Goal: Transaction & Acquisition: Purchase product/service

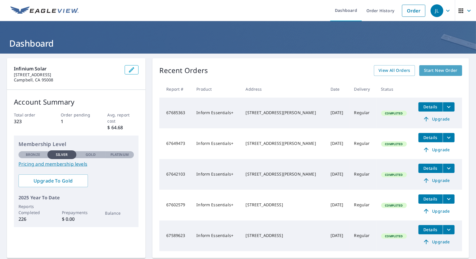
click at [433, 71] on span "Start New Order" at bounding box center [441, 70] width 34 height 7
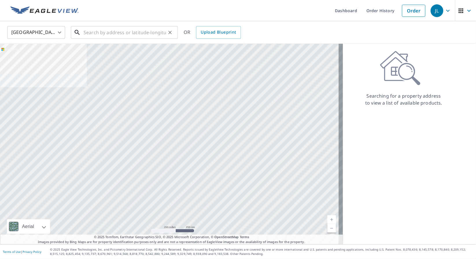
click at [130, 37] on input "text" at bounding box center [125, 32] width 82 height 16
paste input "[STREET_ADDRESS]"
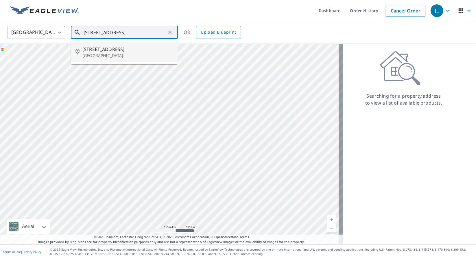
click at [128, 52] on span "[STREET_ADDRESS]" at bounding box center [127, 49] width 91 height 7
type input "[STREET_ADDRESS]"
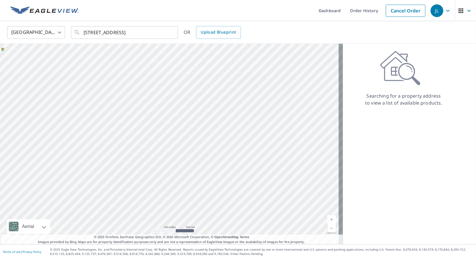
scroll to position [0, 0]
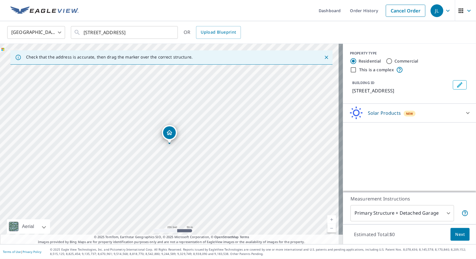
click at [428, 119] on div "Solar Products New" at bounding box center [404, 113] width 113 height 14
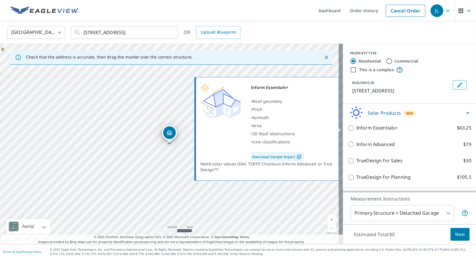
click at [384, 128] on p "Inform Essentials+" at bounding box center [378, 127] width 42 height 7
click at [357, 128] on input "Inform Essentials+ $63.25" at bounding box center [352, 127] width 9 height 7
checkbox input "true"
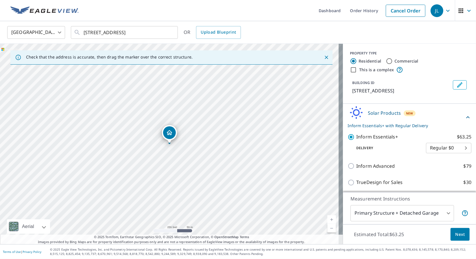
click at [456, 234] on span "Next" at bounding box center [461, 234] width 10 height 7
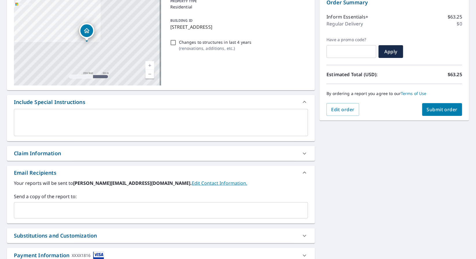
scroll to position [67, 0]
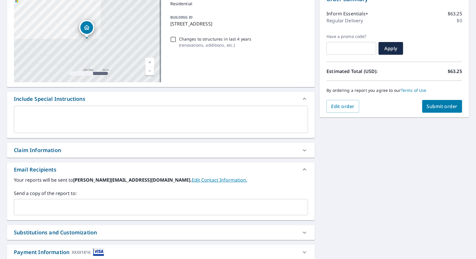
click at [105, 201] on input "text" at bounding box center [156, 206] width 280 height 11
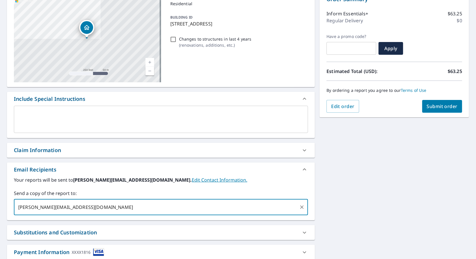
type input "[PERSON_NAME][EMAIL_ADDRESS][DOMAIN_NAME]"
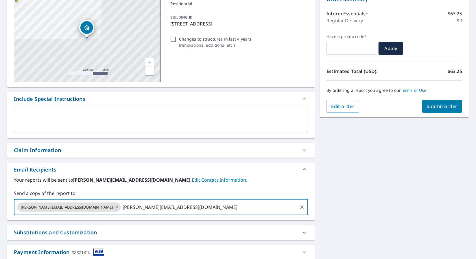
type input "[PERSON_NAME][EMAIL_ADDRESS][DOMAIN_NAME]"
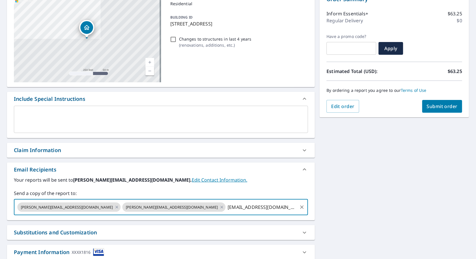
type input "[EMAIL_ADDRESS][DOMAIN_NAME]"
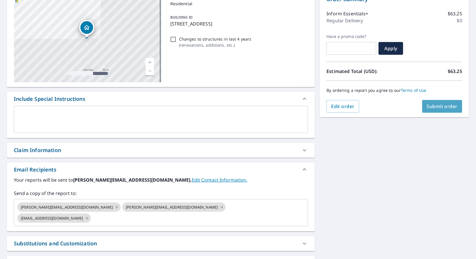
click at [431, 109] on button "Submit order" at bounding box center [443, 106] width 40 height 13
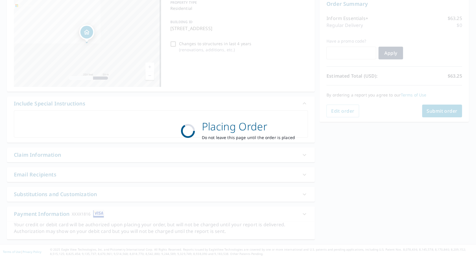
scroll to position [62, 0]
